Goal: Task Accomplishment & Management: Use online tool/utility

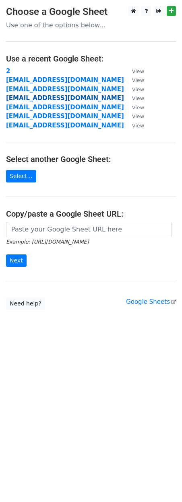
click at [35, 101] on strong "fazanally1@gmail.com" at bounding box center [65, 97] width 118 height 7
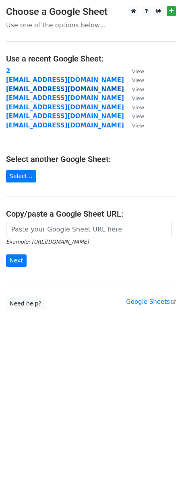
click at [35, 90] on strong "[EMAIL_ADDRESS][DOMAIN_NAME]" at bounding box center [65, 89] width 118 height 7
